Goal: Task Accomplishment & Management: Use online tool/utility

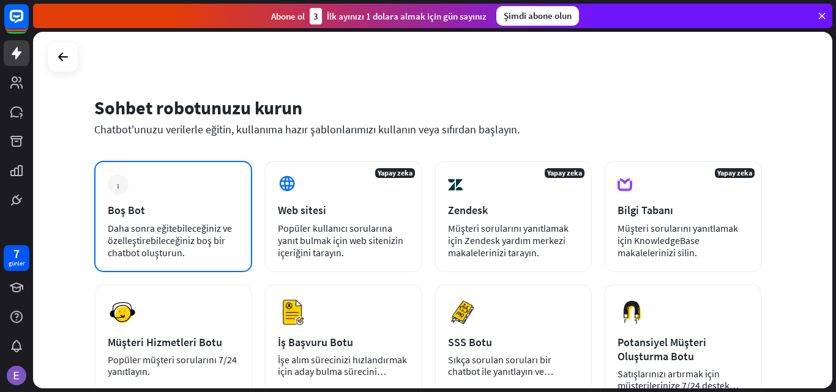
click at [175, 208] on div "Boş Bot" at bounding box center [173, 210] width 131 height 14
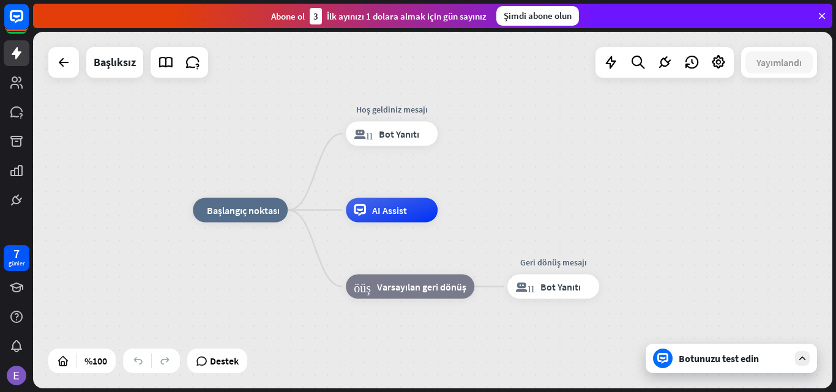
click at [802, 354] on div at bounding box center [802, 358] width 15 height 15
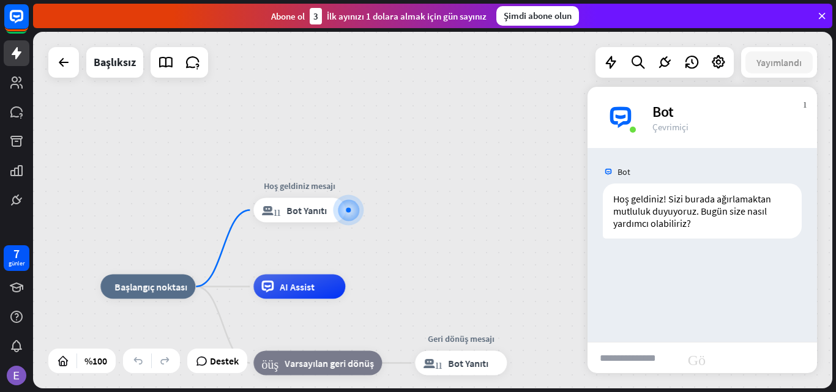
click at [611, 360] on input "text" at bounding box center [633, 358] width 92 height 31
type input "**********"
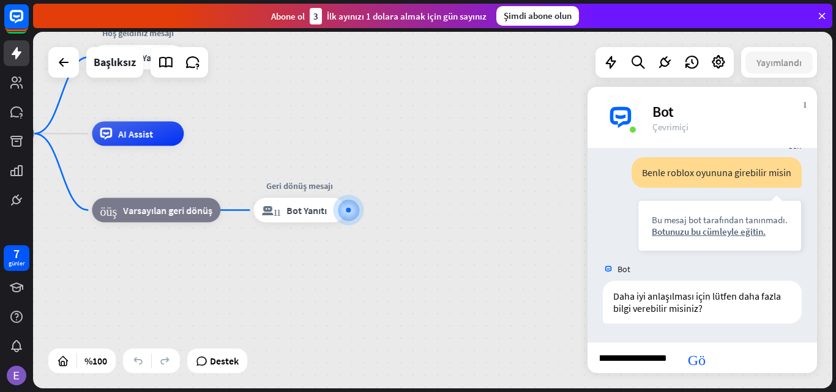
scroll to position [0, 81]
type input "**********"
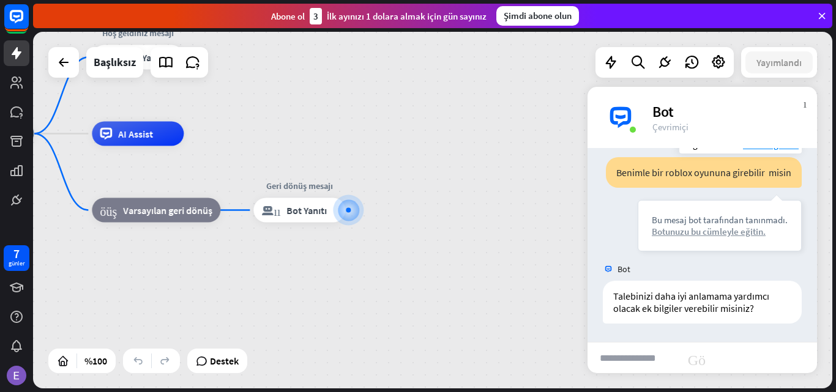
click at [726, 233] on font "Botunuzu bu cümleyle eğitin." at bounding box center [709, 232] width 114 height 12
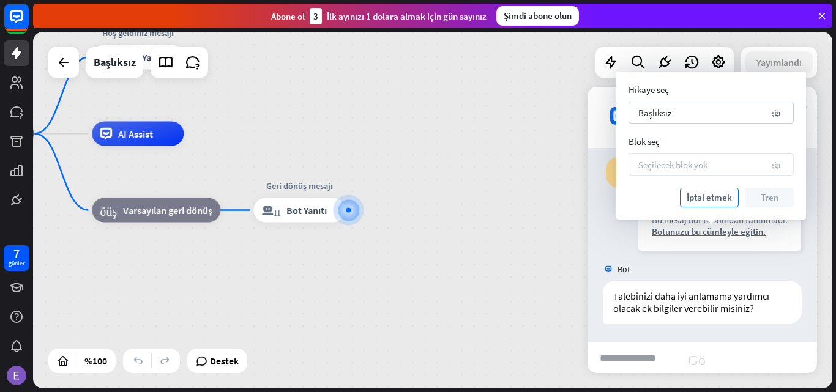
click at [718, 195] on font "İptal etmek" at bounding box center [709, 198] width 45 height 12
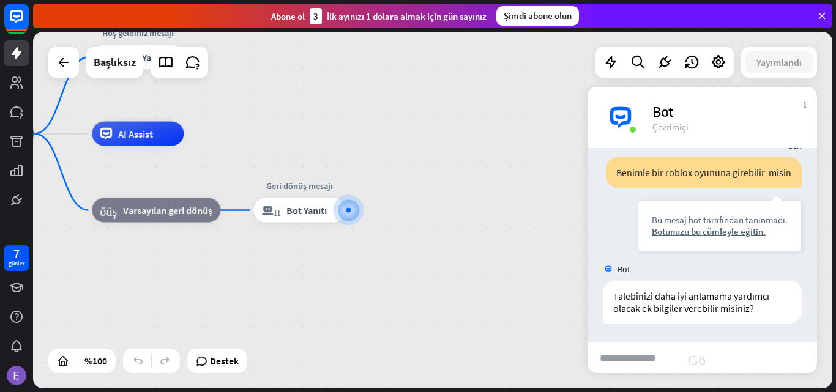
click at [603, 360] on input "text" at bounding box center [633, 358] width 92 height 31
type input "**********"
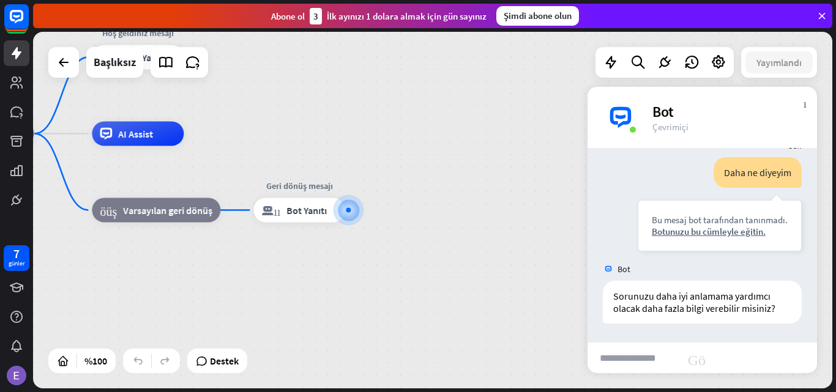
scroll to position [515, 0]
click at [729, 228] on font "Botunuzu bu cümleyle eğitin." at bounding box center [709, 232] width 114 height 12
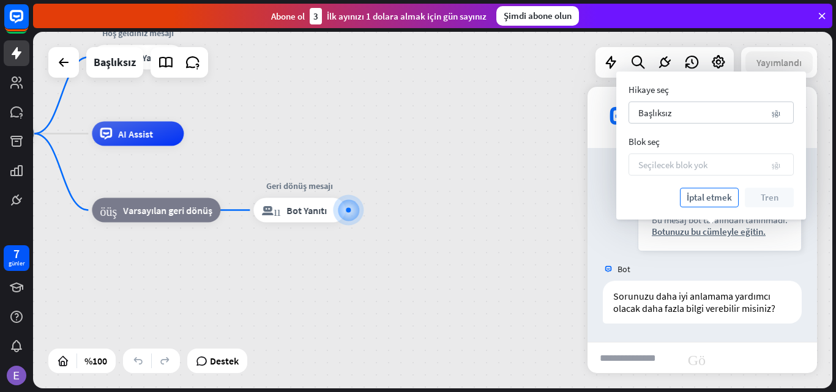
click at [709, 204] on font "İptal etmek" at bounding box center [709, 197] width 45 height 17
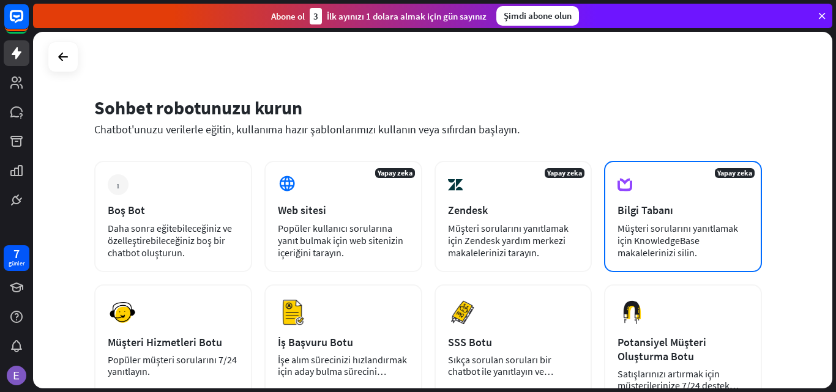
click at [638, 227] on font "Müşteri sorularını yanıtlamak için KnowledgeBase makalelerinizi silin." at bounding box center [677, 240] width 121 height 37
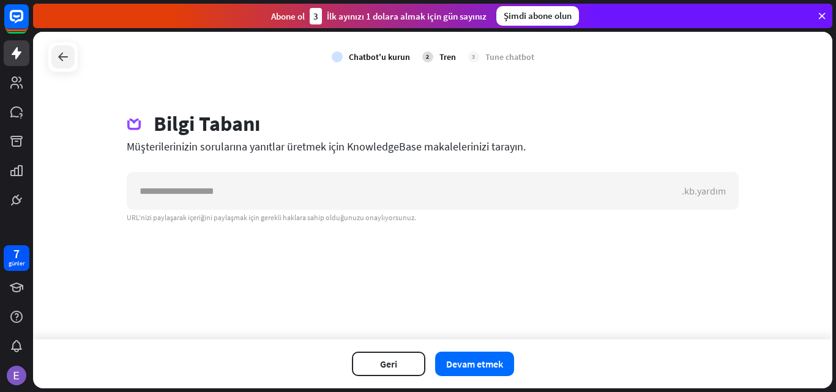
click at [73, 59] on div at bounding box center [62, 56] width 23 height 23
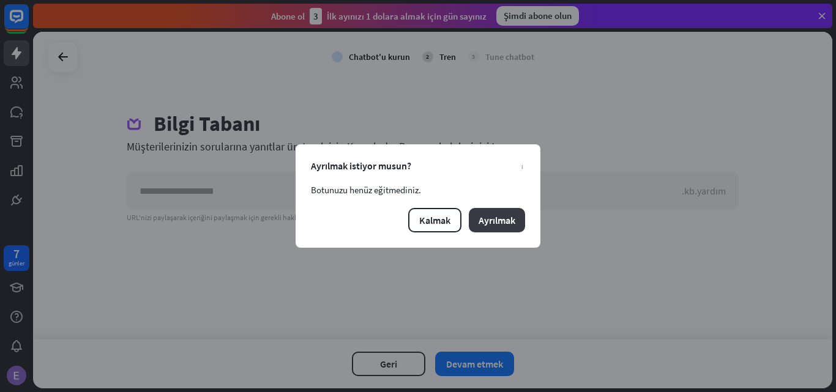
click at [474, 220] on button "Ayrılmak" at bounding box center [497, 220] width 56 height 24
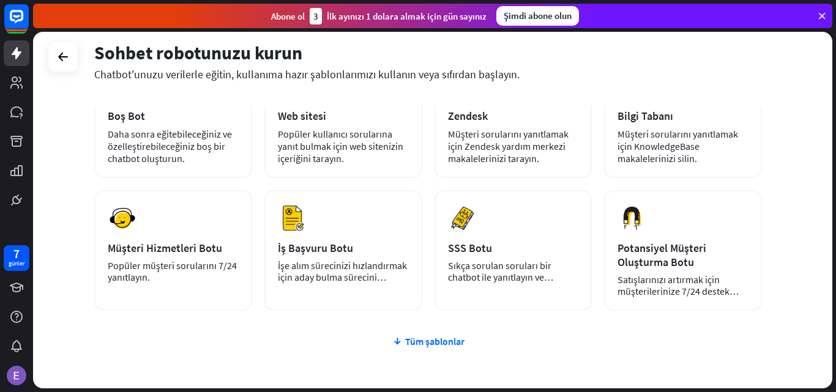
drag, startPoint x: 553, startPoint y: 115, endPoint x: 549, endPoint y: 136, distance: 21.2
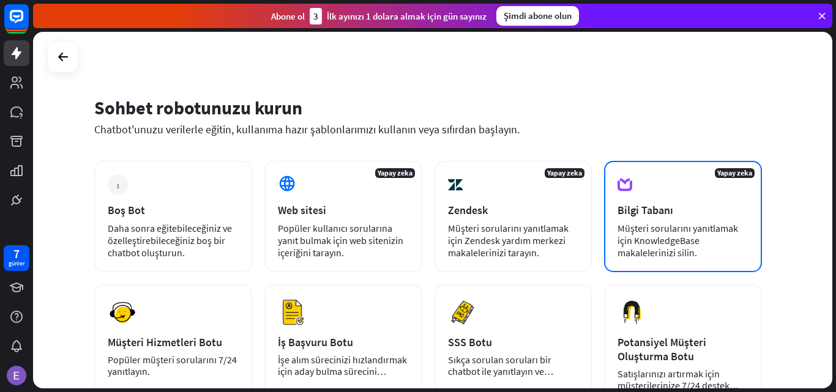
drag, startPoint x: 695, startPoint y: 376, endPoint x: 677, endPoint y: 270, distance: 107.3
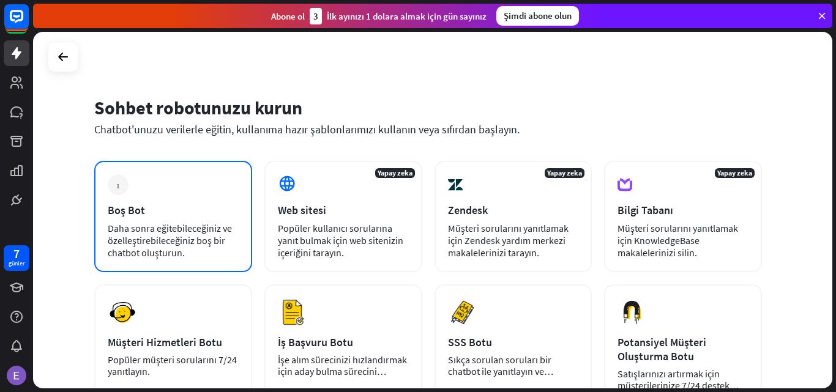
click at [171, 206] on div "Boş Bot" at bounding box center [173, 210] width 131 height 14
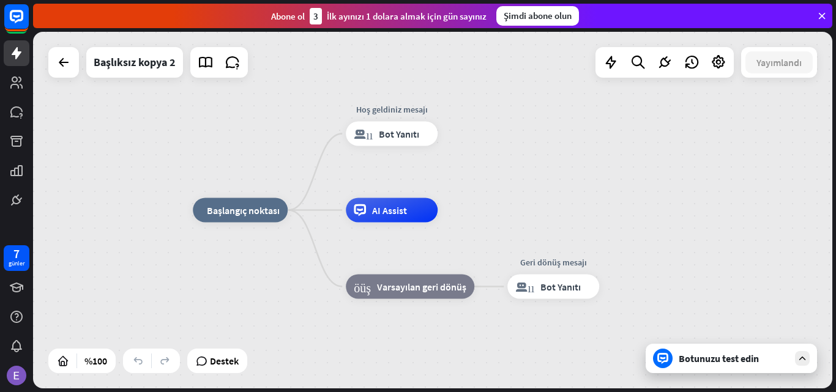
click at [719, 360] on font "Botunuzu test edin" at bounding box center [719, 358] width 80 height 12
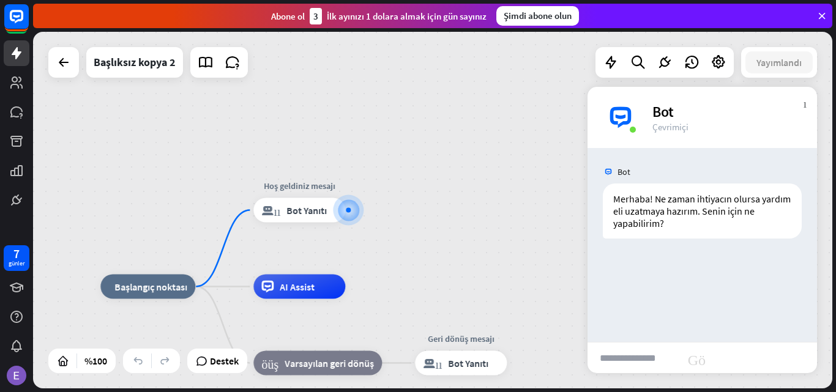
click at [602, 356] on input "text" at bounding box center [633, 358] width 92 height 31
type input "*******"
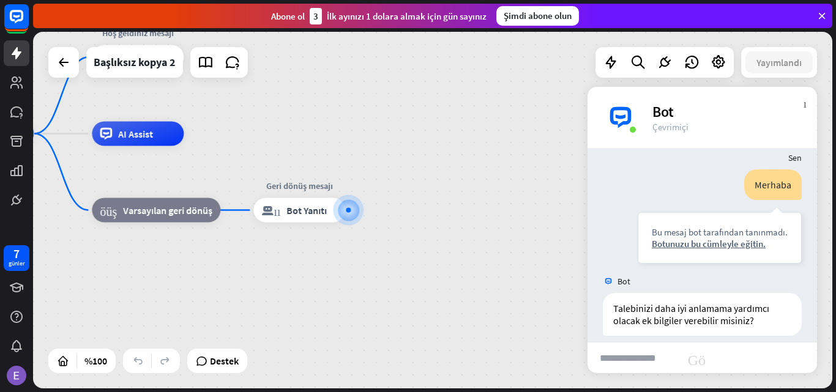
scroll to position [111, 0]
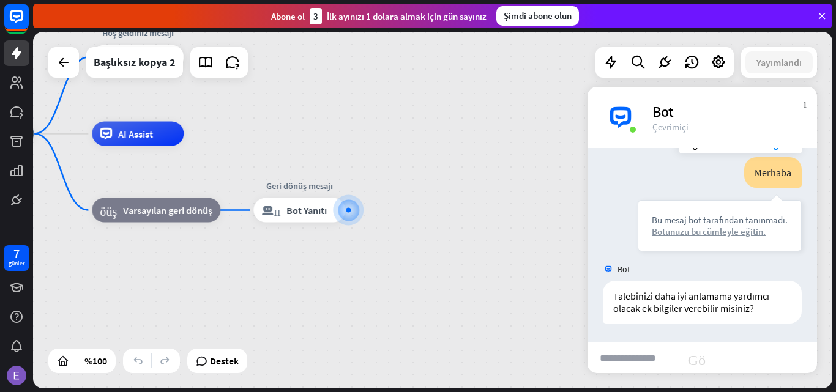
click at [688, 237] on font "Botunuzu bu cümleyle eğitin." at bounding box center [709, 232] width 114 height 12
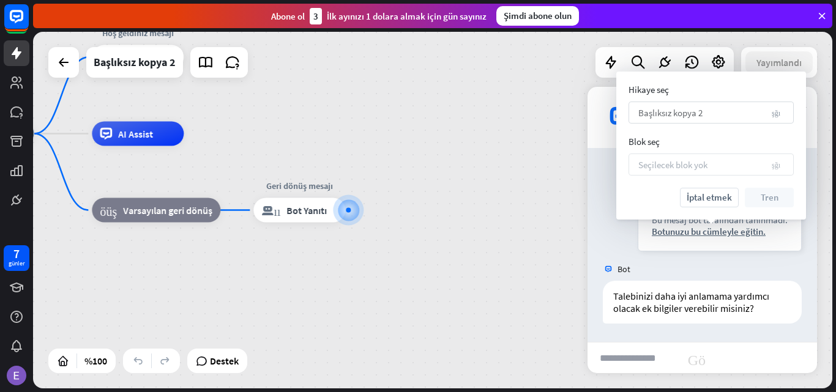
click at [720, 112] on div "Başlıksız kopya 2 aşağı ok" at bounding box center [710, 113] width 165 height 22
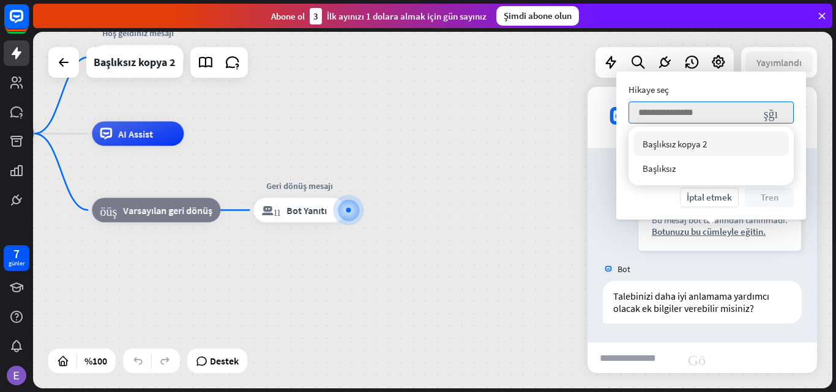
click at [698, 151] on div "Başlıksız kopya 2 kontrol edildi" at bounding box center [710, 144] width 155 height 24
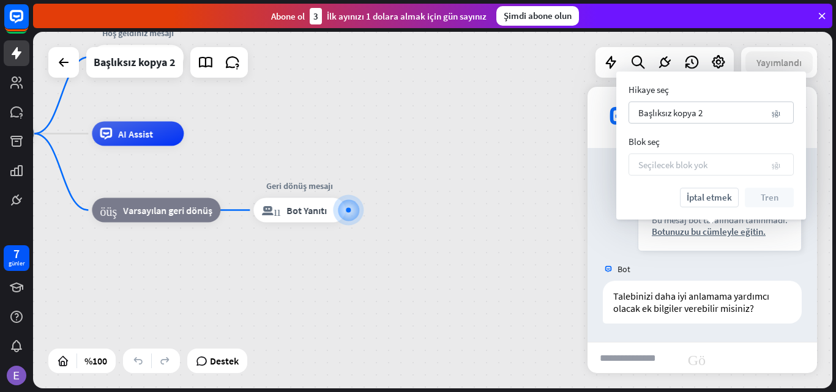
click at [685, 171] on div "Seçilecek blok yok aşağı ok" at bounding box center [710, 165] width 165 height 22
click at [707, 194] on font "İptal etmek" at bounding box center [709, 198] width 45 height 12
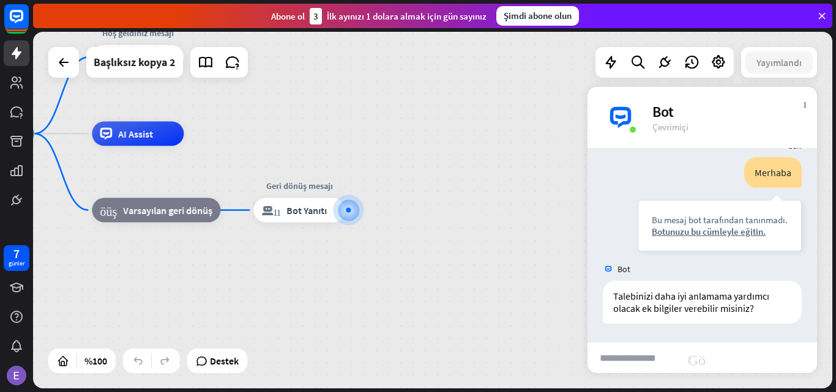
click at [607, 356] on input "text" at bounding box center [633, 358] width 92 height 31
type input "*****"
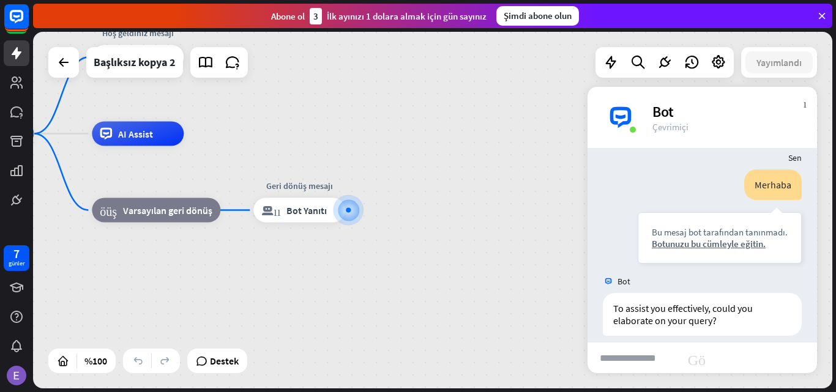
scroll to position [307, 0]
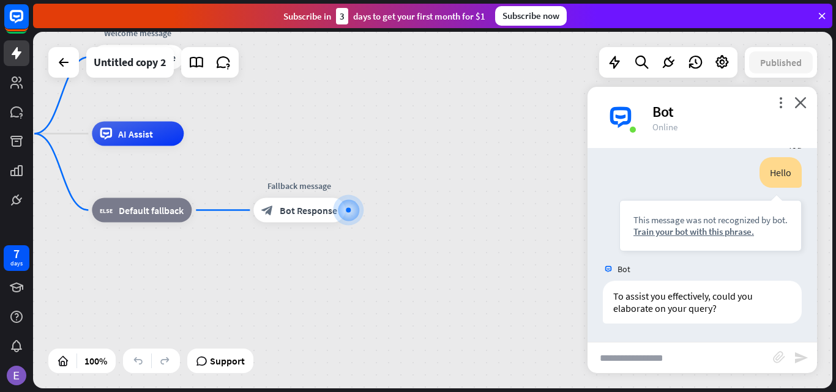
click at [602, 360] on input "text" at bounding box center [679, 358] width 185 height 31
type input "**********"
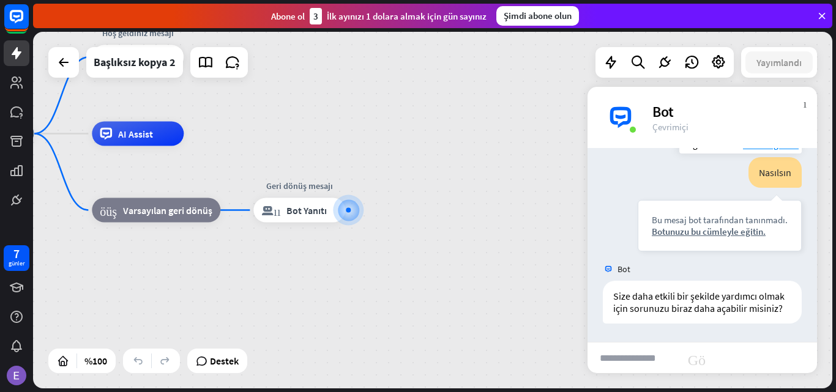
scroll to position [515, 0]
click at [638, 177] on div "Nasılsın Bu mesaj bot tarafından tanınmadı. Botunuzu bu cümleyle eğitin." at bounding box center [720, 204] width 164 height 94
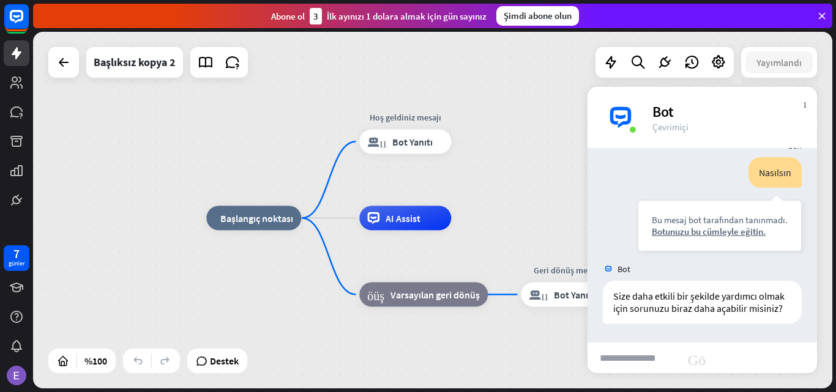
drag, startPoint x: 227, startPoint y: 329, endPoint x: 468, endPoint y: 387, distance: 248.2
click at [471, 389] on div "ev_2 Başlangıç ​​noktası Hoş geldiniz mesajı blok_bot_yanıtı Bot Yanıtı AI Assi…" at bounding box center [434, 212] width 803 height 360
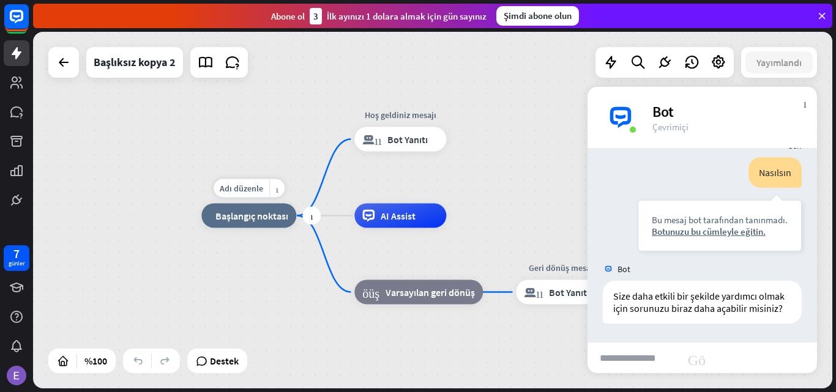
click at [236, 218] on font "Başlangıç ​​noktası" at bounding box center [251, 216] width 73 height 12
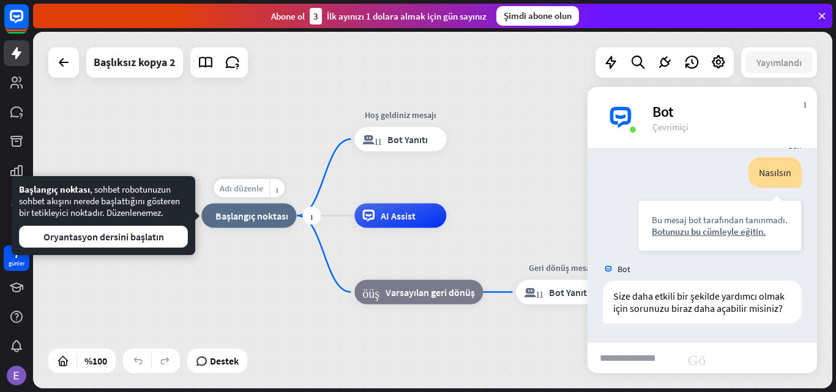
click at [243, 188] on font "Adı düzenle" at bounding box center [241, 188] width 43 height 11
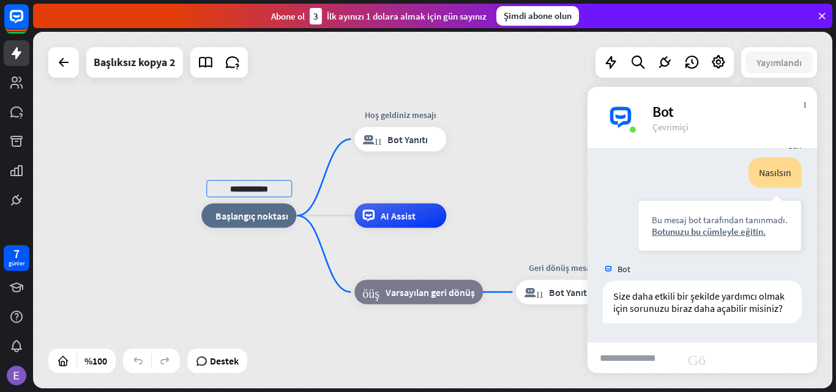
type input "**********"
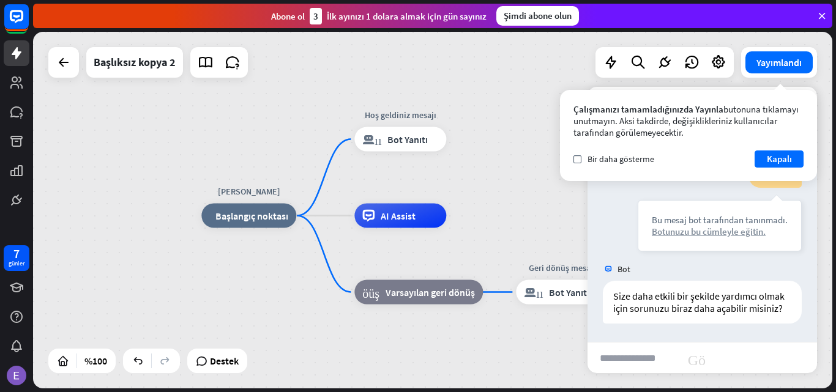
click at [680, 233] on font "Botunuzu bu cümleyle eğitin." at bounding box center [709, 232] width 114 height 12
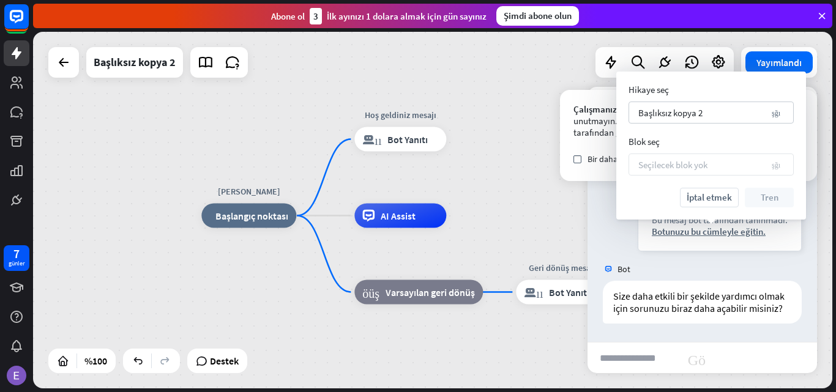
drag, startPoint x: 761, startPoint y: 262, endPoint x: 761, endPoint y: 256, distance: 6.2
click at [761, 258] on div "Bot" at bounding box center [701, 269] width 229 height 23
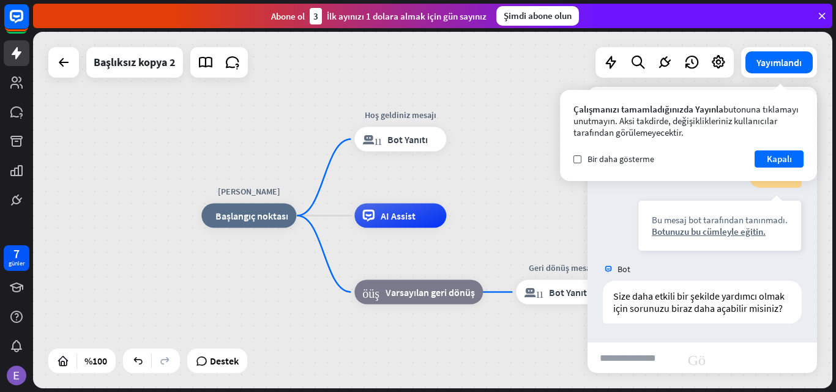
click at [602, 205] on div "Nasılsın Bu mesaj bot tarafından tanınmadı. Botunuzu bu cümleyle eğitin. Bugün …" at bounding box center [701, 207] width 229 height 100
click at [579, 158] on label "kontrol etmek" at bounding box center [577, 159] width 8 height 8
click at [605, 212] on div "Nasılsın Bu mesaj bot tarafından tanınmadı. Botunuzu bu cümleyle eğitin. Bugün …" at bounding box center [701, 207] width 229 height 100
click at [600, 359] on input "text" at bounding box center [633, 358] width 92 height 31
click at [50, 60] on div at bounding box center [63, 62] width 31 height 31
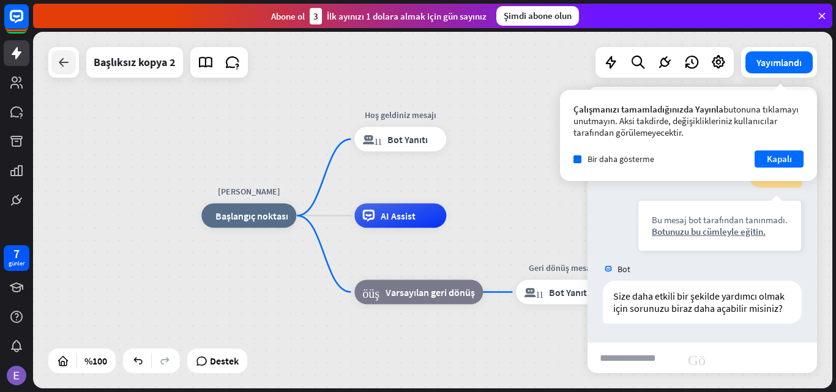
click at [57, 61] on icon at bounding box center [63, 62] width 15 height 15
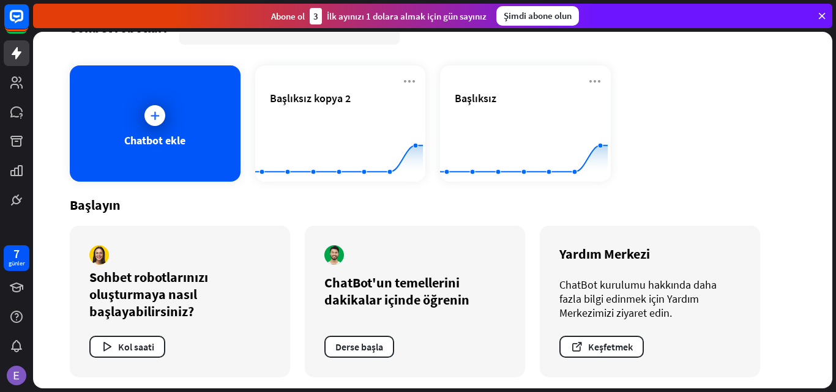
scroll to position [40, 0]
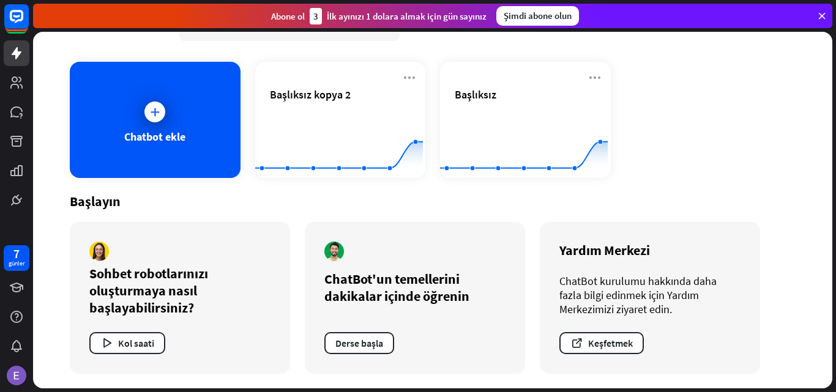
drag, startPoint x: 706, startPoint y: 129, endPoint x: 719, endPoint y: 184, distance: 56.6
click at [141, 138] on font "Chatbot ekle" at bounding box center [154, 137] width 61 height 14
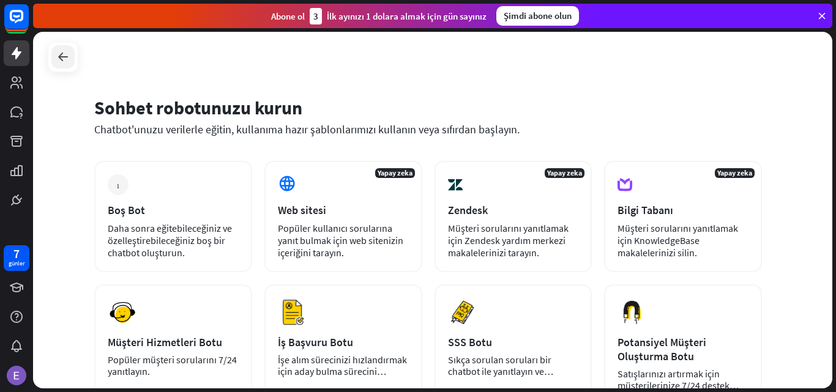
click at [64, 63] on icon at bounding box center [63, 57] width 15 height 15
